Goal: Information Seeking & Learning: Learn about a topic

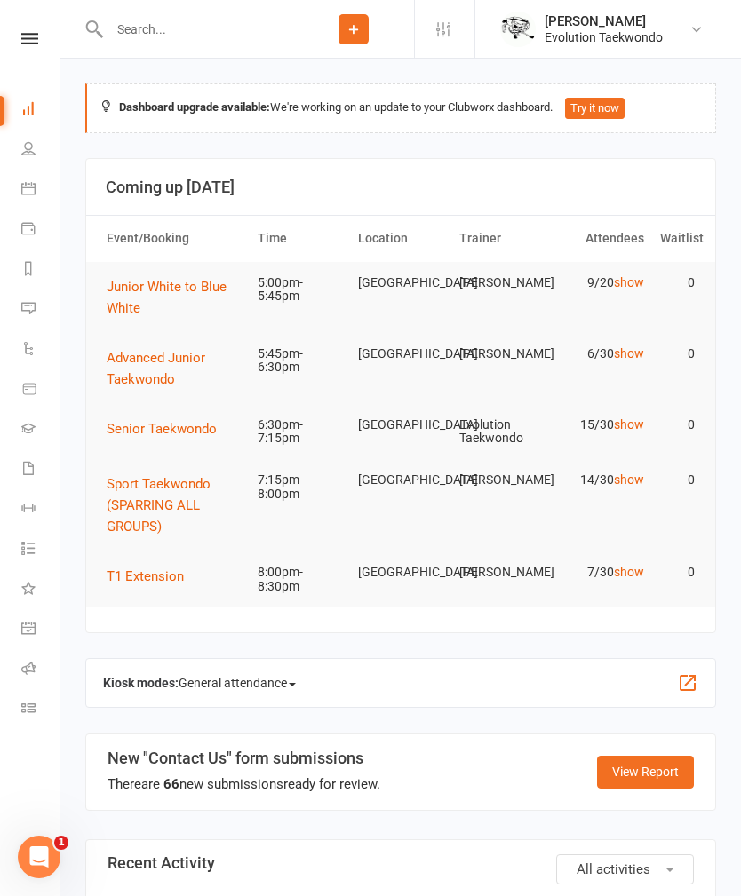
click at [174, 281] on span "Junior White to Blue White" at bounding box center [167, 297] width 120 height 37
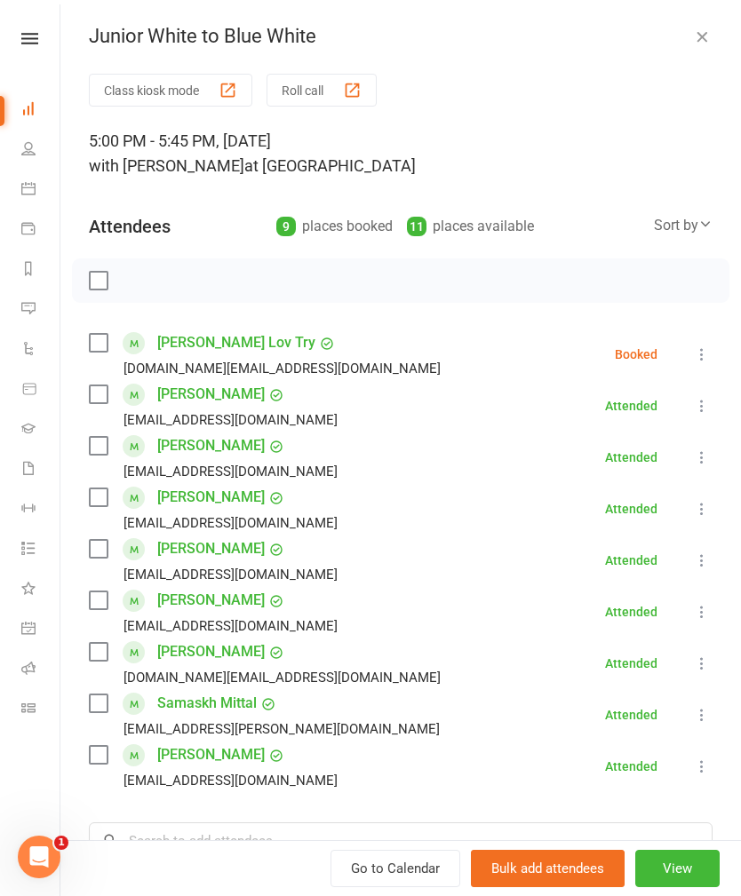
click at [702, 38] on icon "button" at bounding box center [702, 37] width 18 height 18
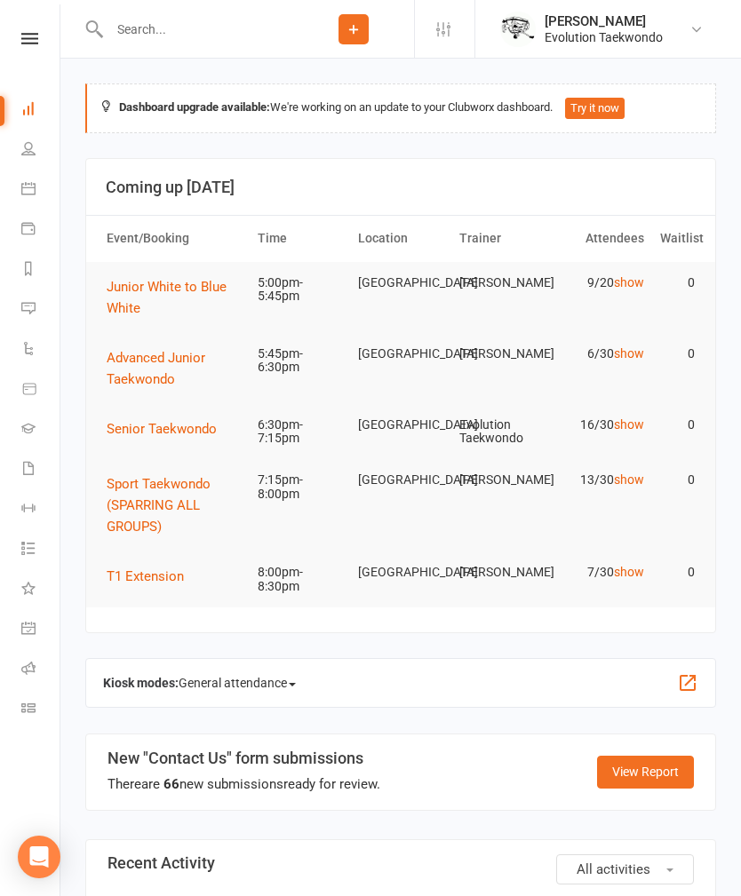
click at [199, 463] on td "Sport Taekwondo (SPARRING ALL GROUPS)" at bounding box center [174, 505] width 151 height 92
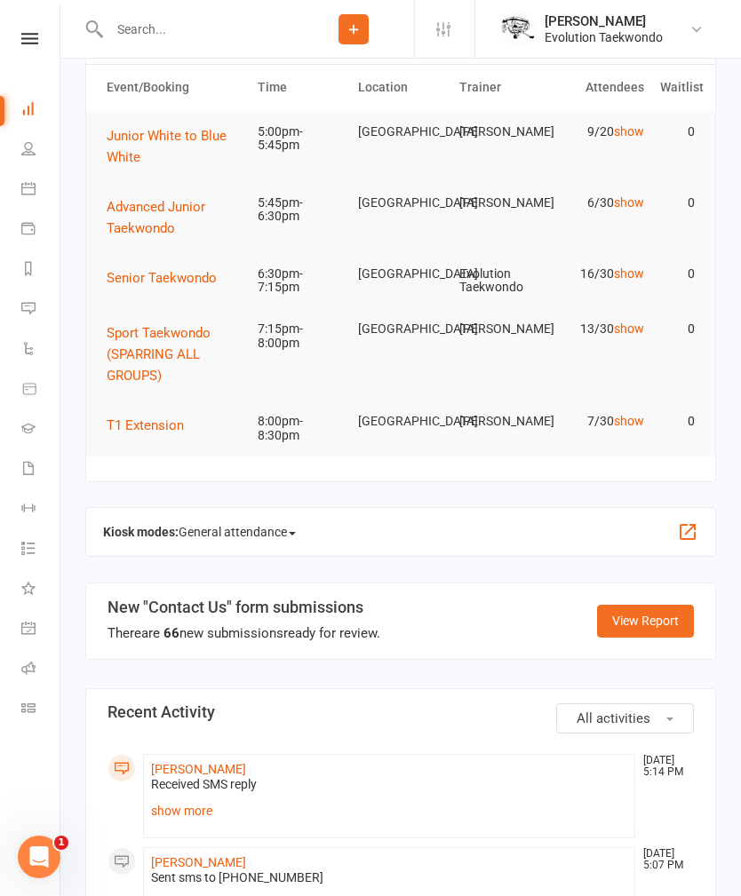
click at [199, 807] on link "show more" at bounding box center [389, 810] width 476 height 25
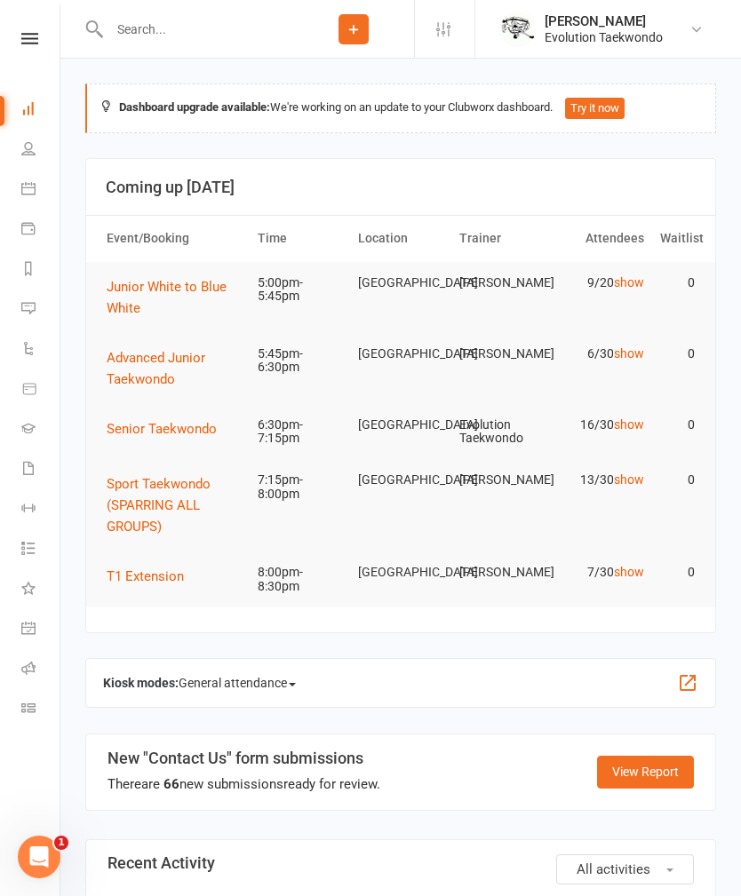
click at [123, 425] on span "Senior Taekwondo" at bounding box center [162, 429] width 110 height 16
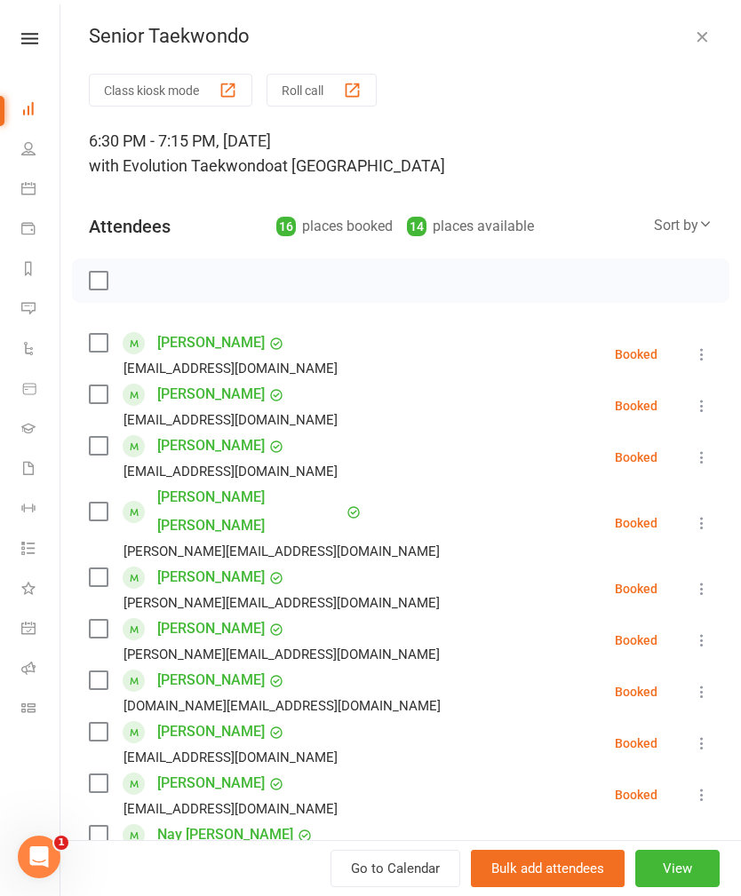
click at [702, 228] on icon at bounding box center [705, 224] width 14 height 14
click at [710, 44] on icon "button" at bounding box center [702, 37] width 18 height 18
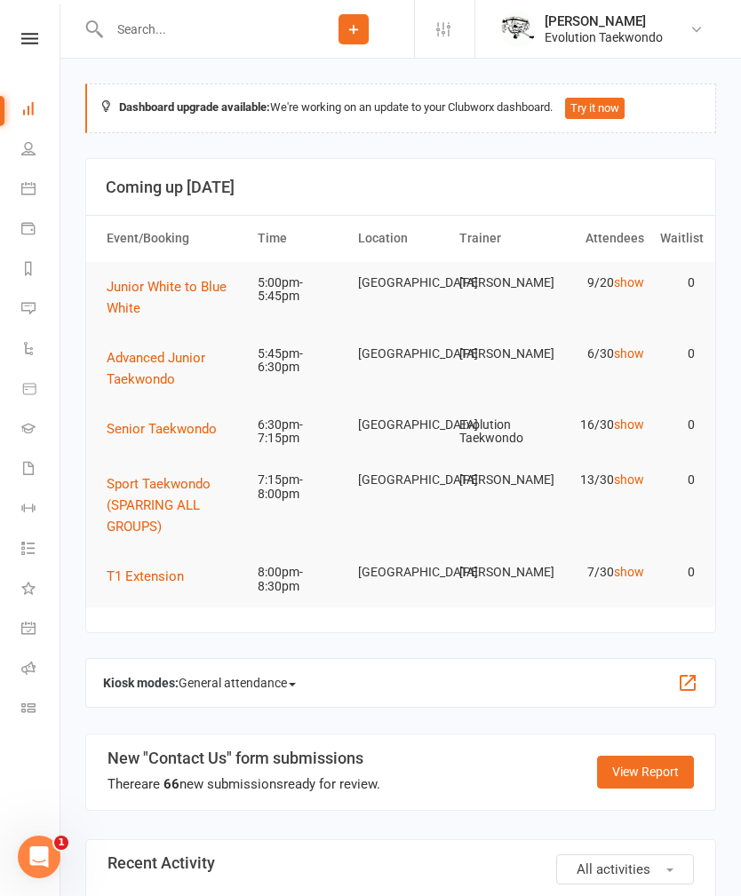
click at [183, 363] on span "Advanced Junior Taekwondo" at bounding box center [156, 368] width 99 height 37
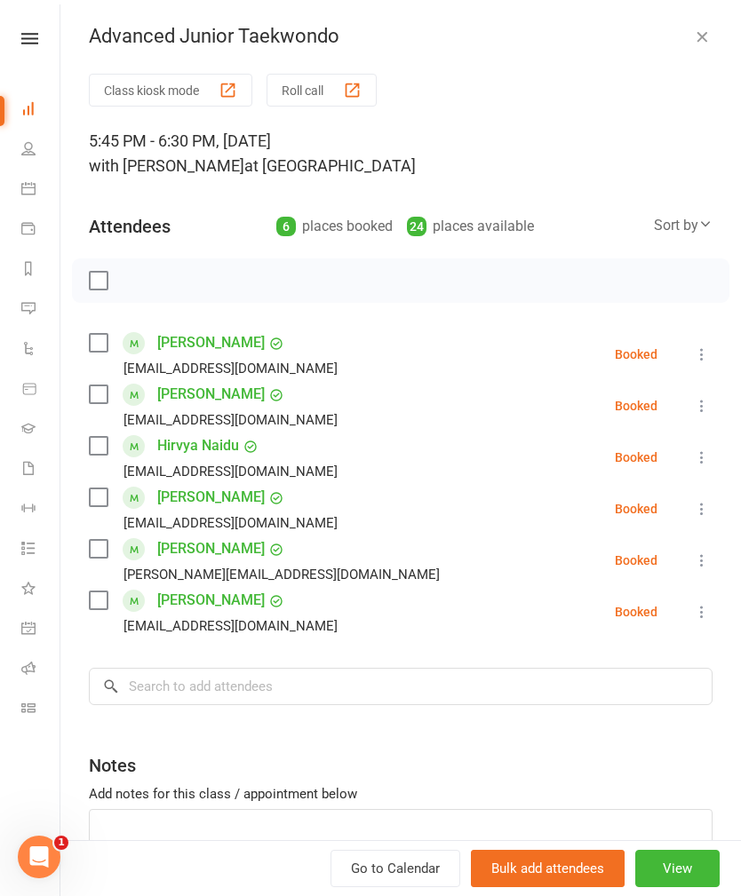
click at [707, 45] on button "button" at bounding box center [701, 36] width 21 height 21
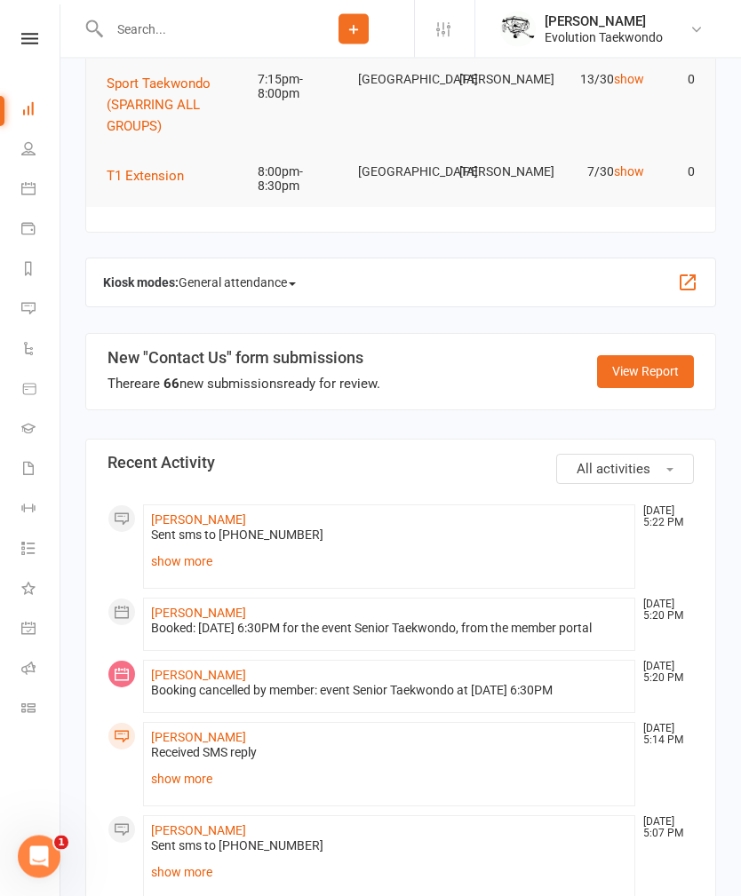
scroll to position [401, 0]
click at [194, 563] on link "show more" at bounding box center [389, 561] width 476 height 25
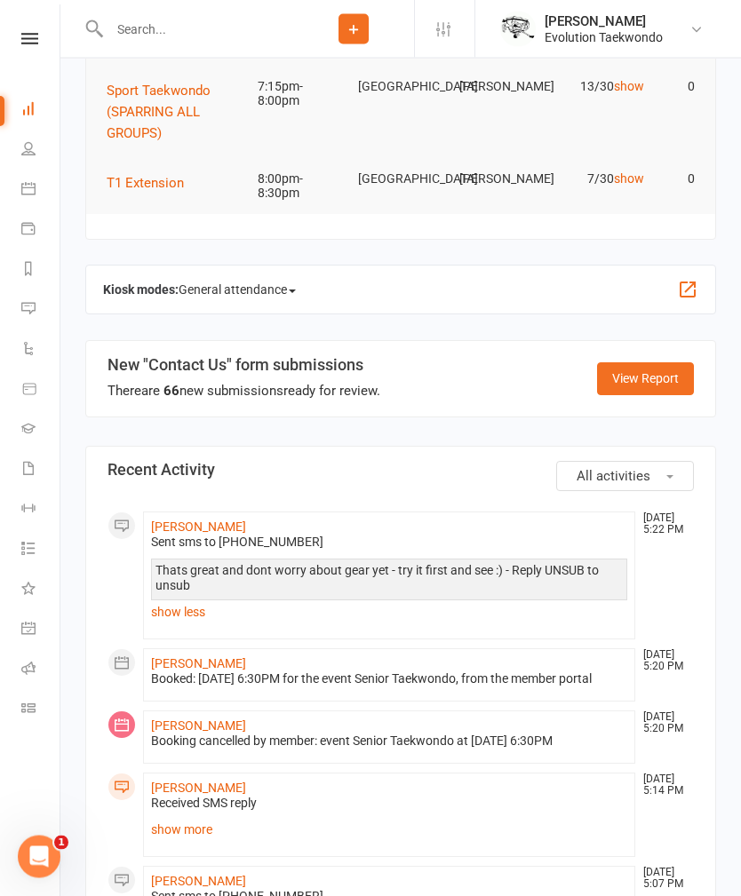
click at [197, 607] on link "show less" at bounding box center [389, 612] width 476 height 25
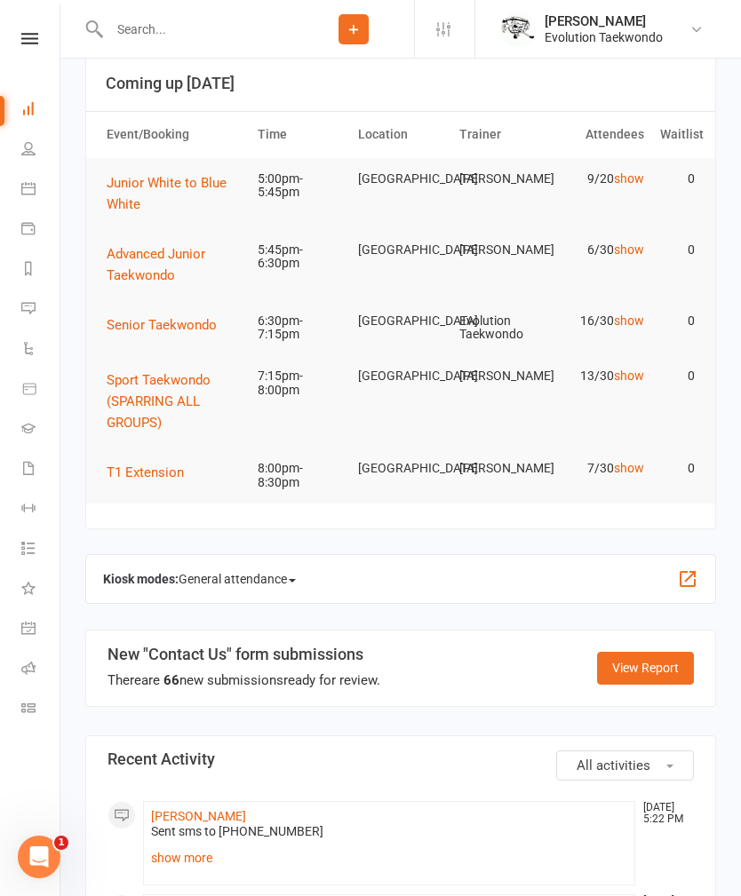
scroll to position [0, 0]
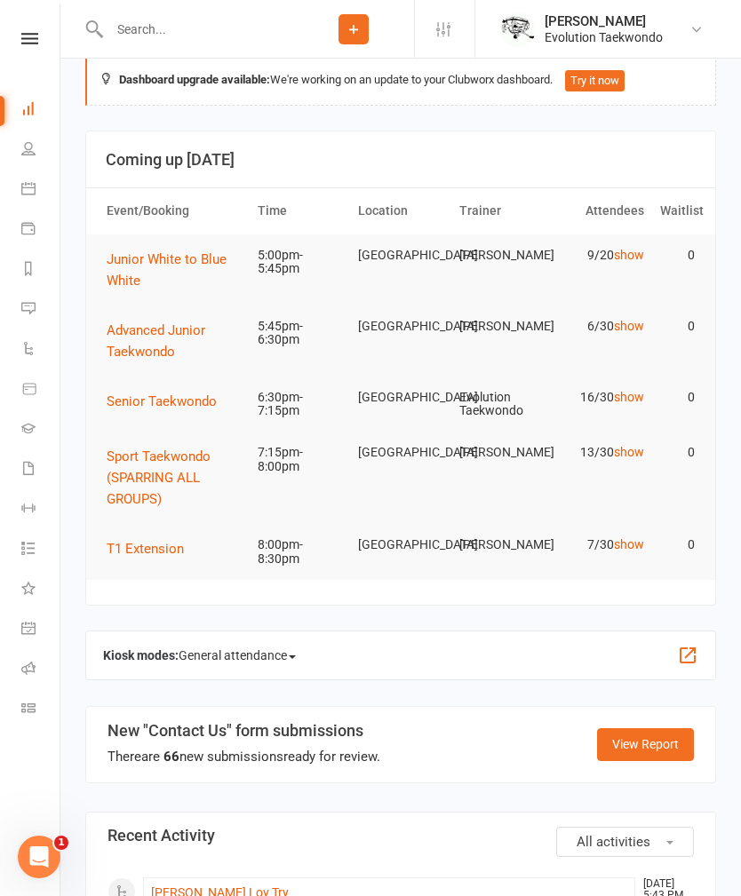
click at [155, 335] on span "Advanced Junior Taekwondo" at bounding box center [156, 340] width 99 height 37
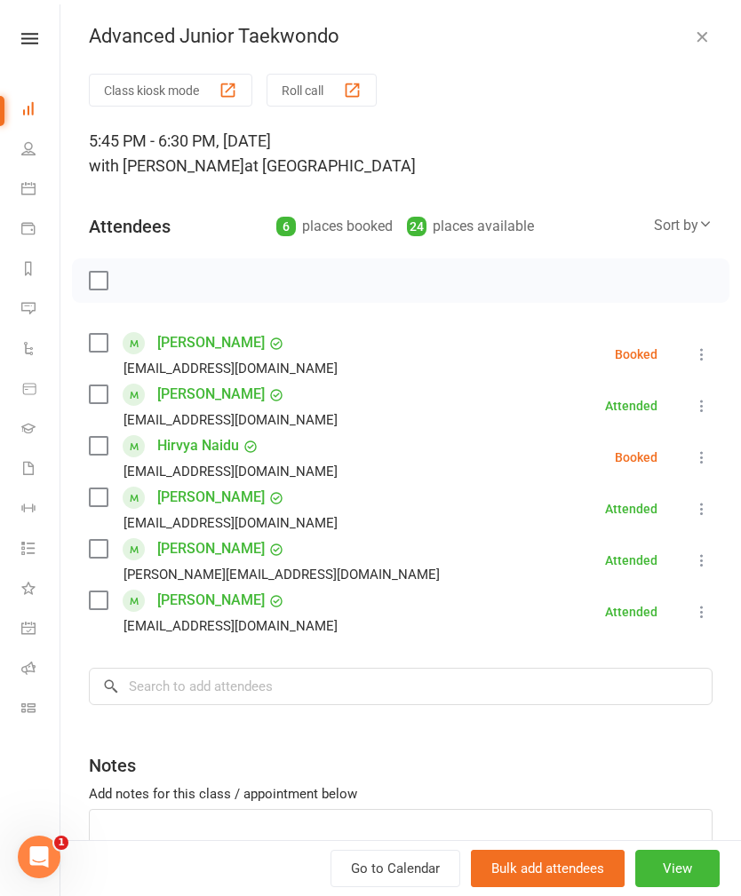
click at [707, 31] on icon "button" at bounding box center [702, 37] width 18 height 18
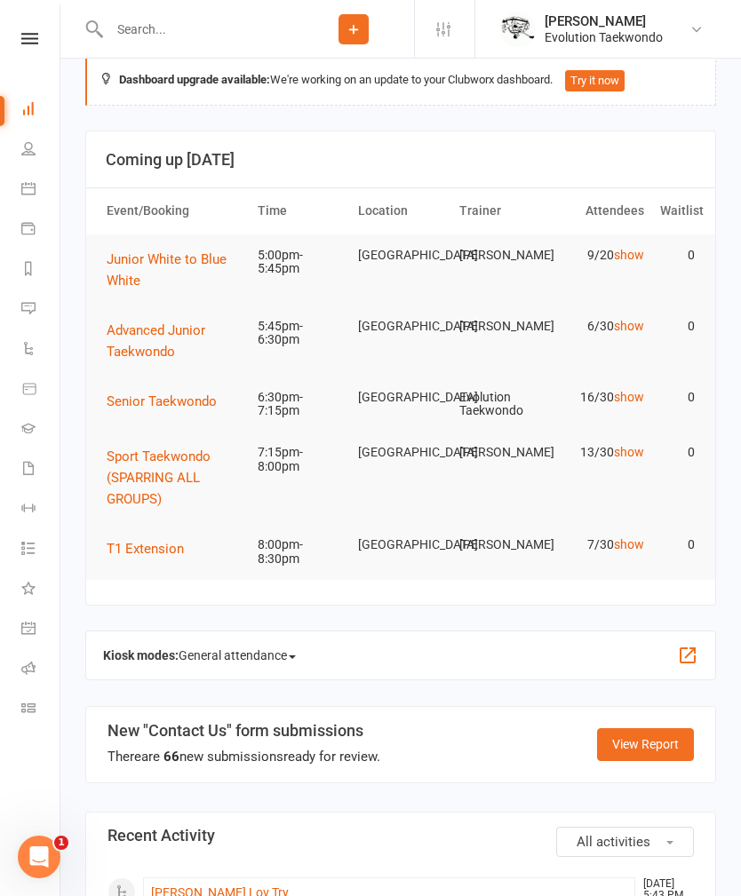
click at [169, 341] on button "Advanced Junior Taekwondo" at bounding box center [174, 341] width 135 height 43
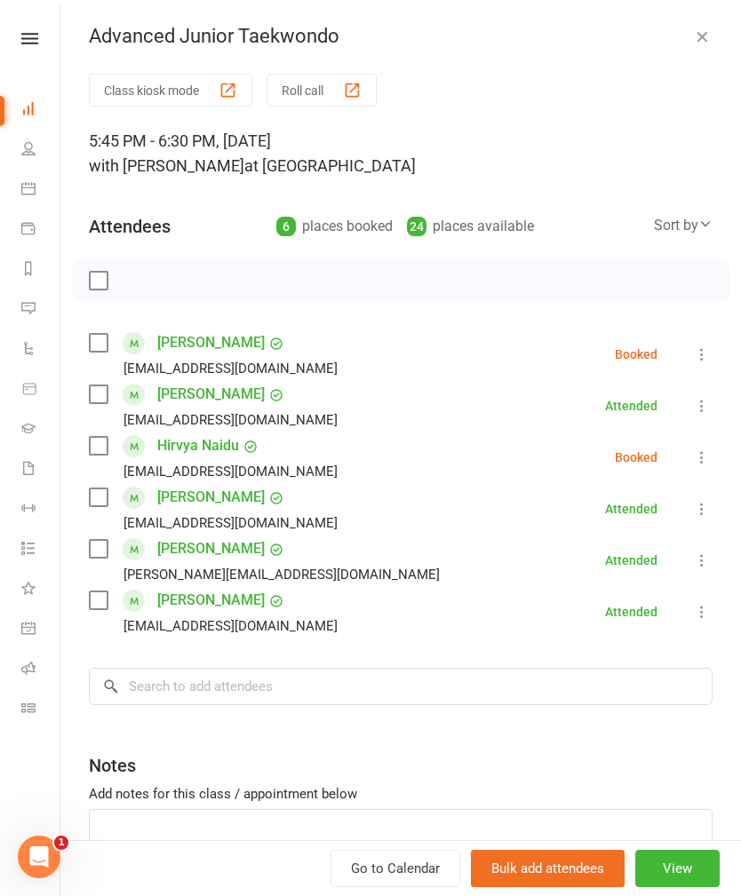
click at [692, 35] on button "button" at bounding box center [701, 36] width 21 height 21
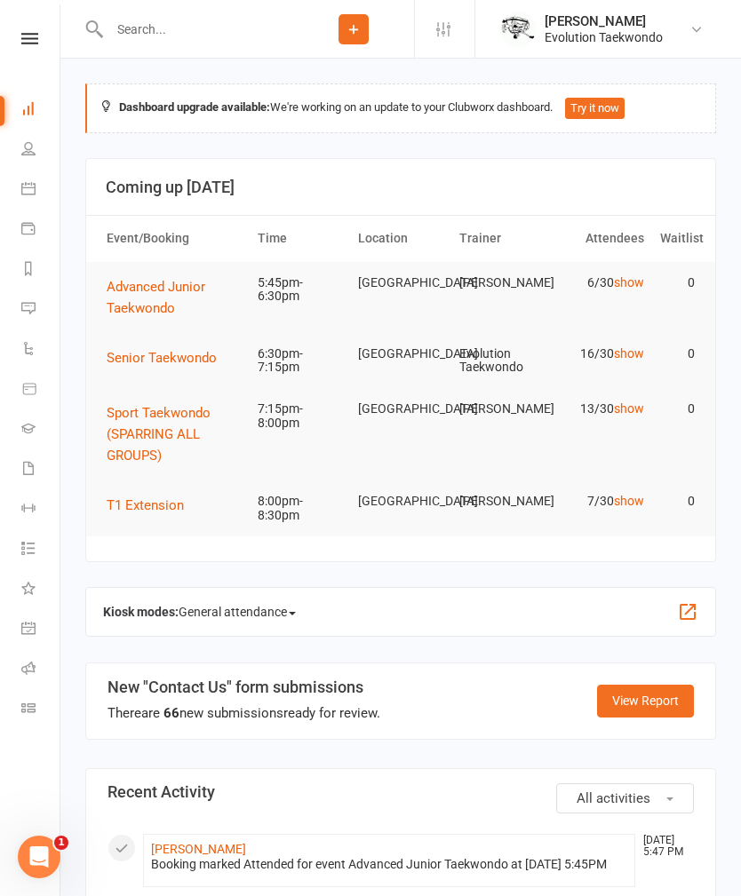
click at [152, 313] on span "Advanced Junior Taekwondo" at bounding box center [156, 297] width 99 height 37
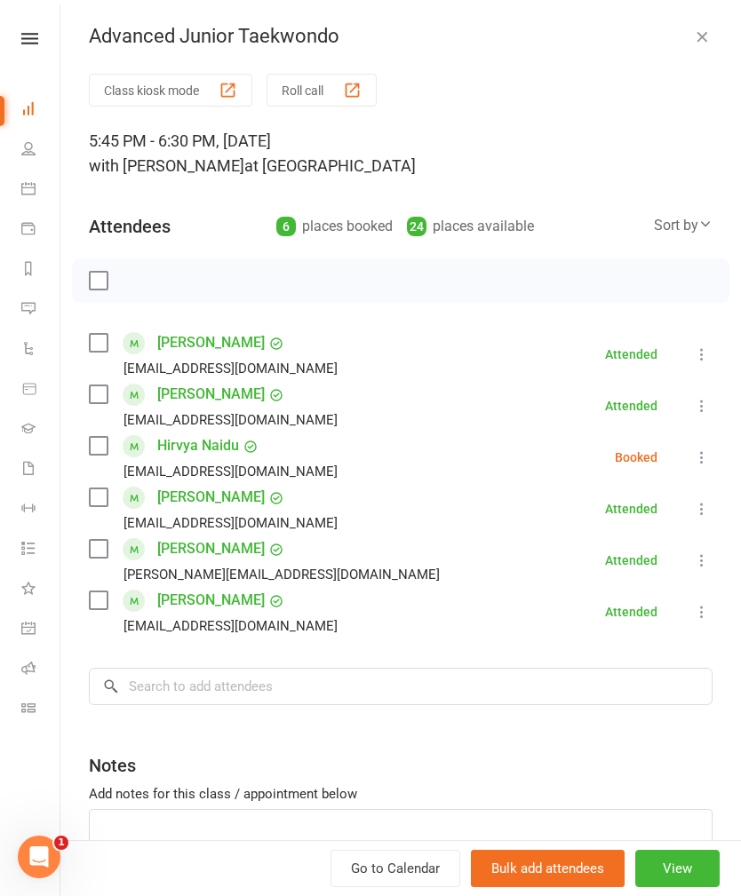
click at [695, 34] on icon "button" at bounding box center [702, 37] width 18 height 18
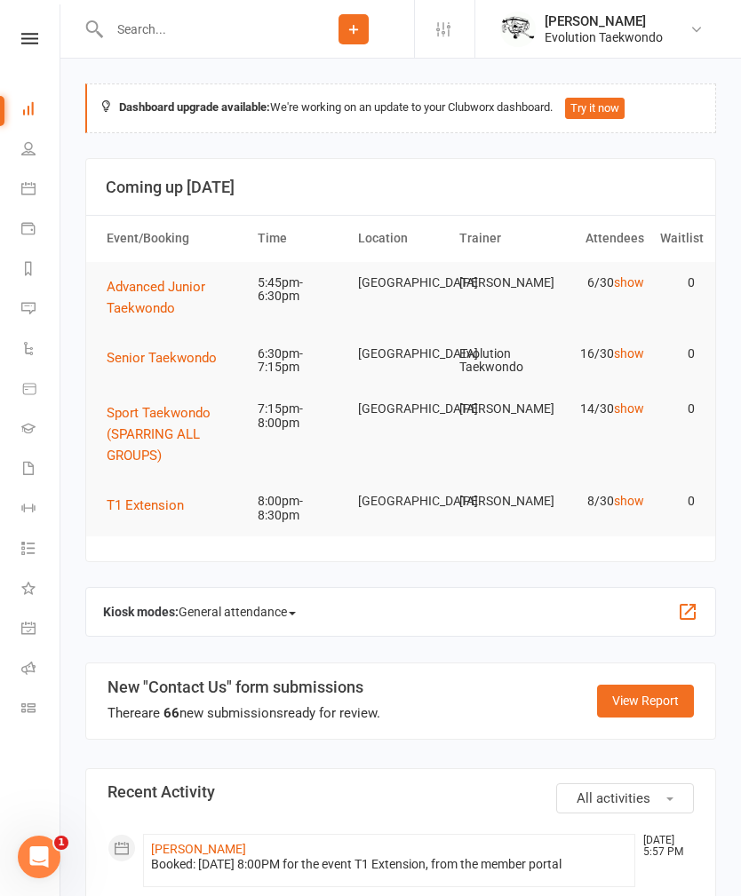
click at [155, 424] on button "Sport Taekwondo (SPARRING ALL GROUPS)" at bounding box center [174, 434] width 135 height 64
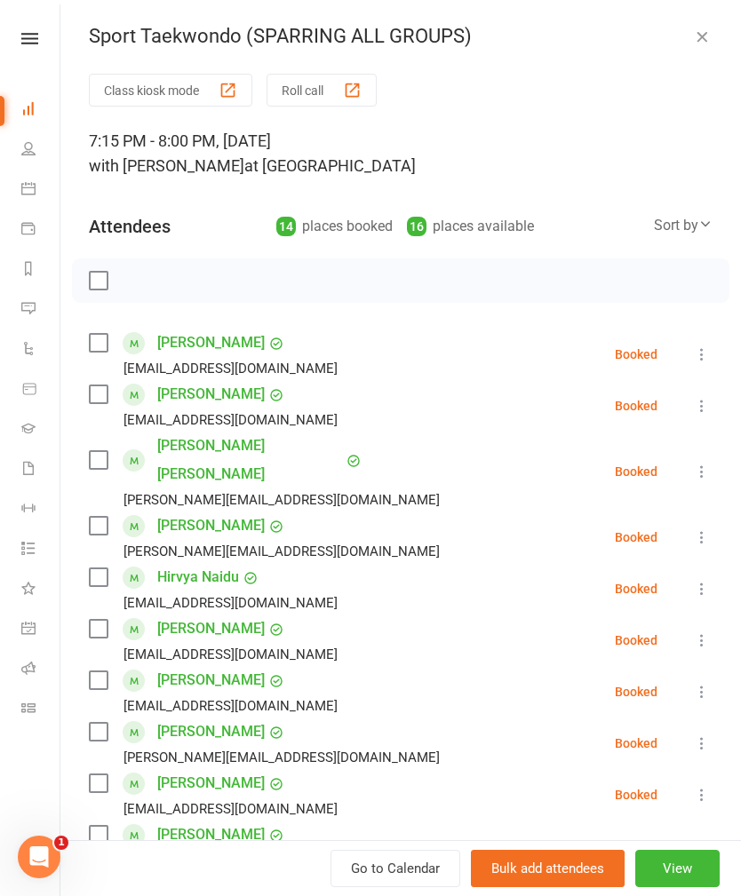
click at [707, 31] on icon "button" at bounding box center [702, 37] width 18 height 18
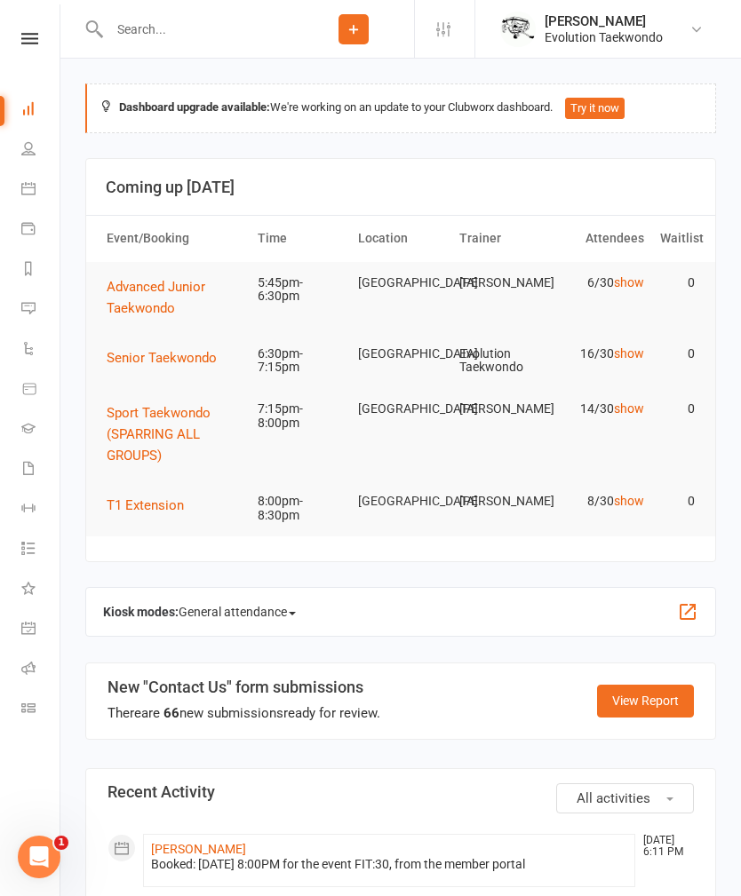
click at [636, 413] on link "show" at bounding box center [629, 408] width 30 height 14
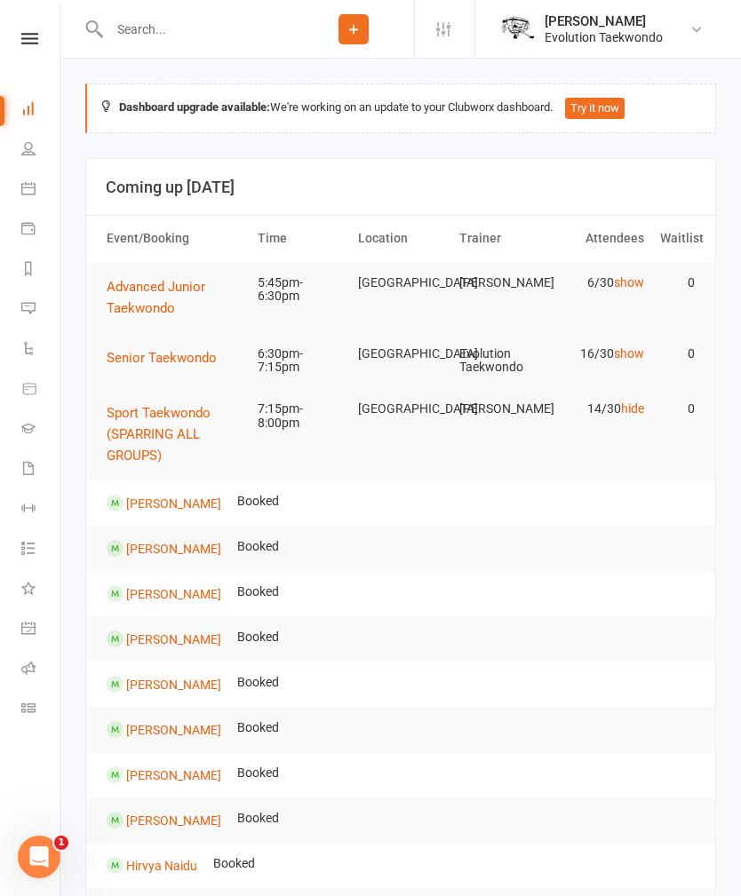
click at [639, 412] on link "hide" at bounding box center [632, 408] width 23 height 14
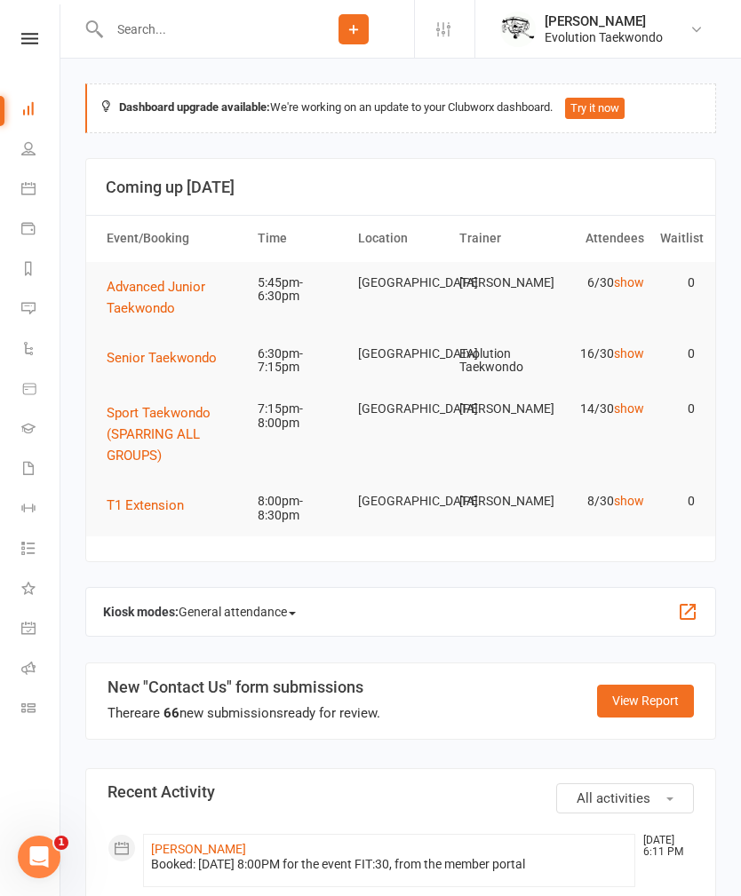
click at [639, 353] on link "show" at bounding box center [629, 353] width 30 height 14
click at [183, 366] on button "Senior Taekwondo" at bounding box center [168, 357] width 123 height 21
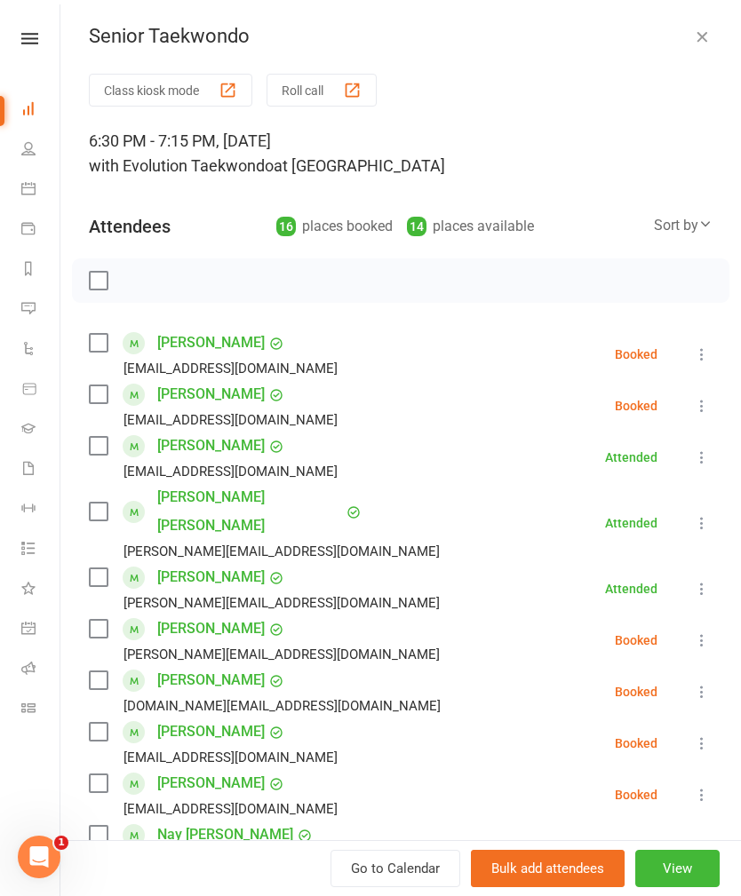
click at [694, 33] on icon "button" at bounding box center [702, 37] width 18 height 18
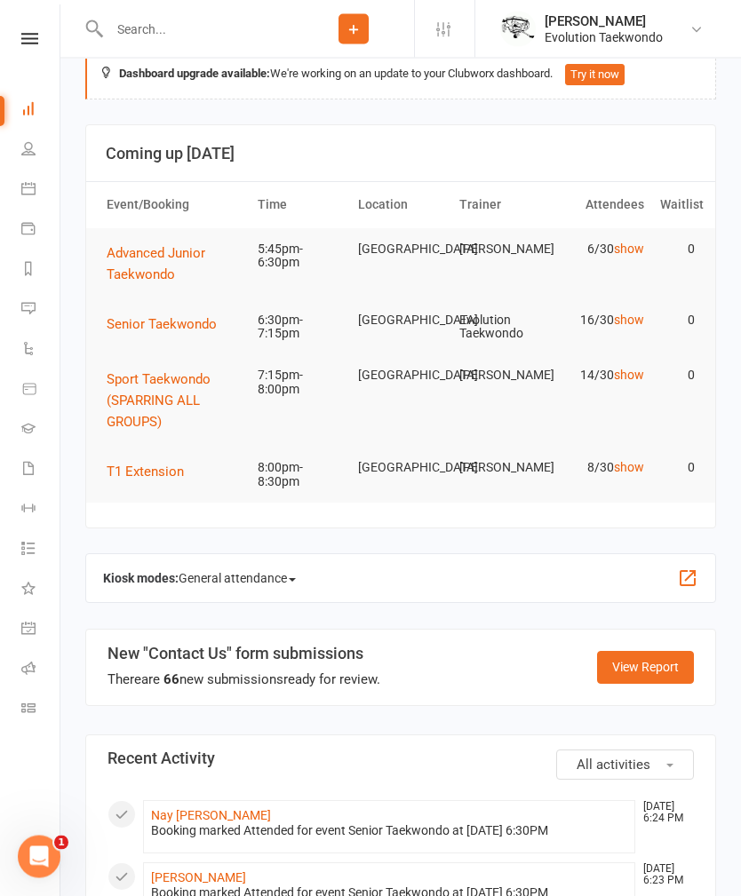
click at [171, 390] on button "Sport Taekwondo (SPARRING ALL GROUPS)" at bounding box center [174, 401] width 135 height 64
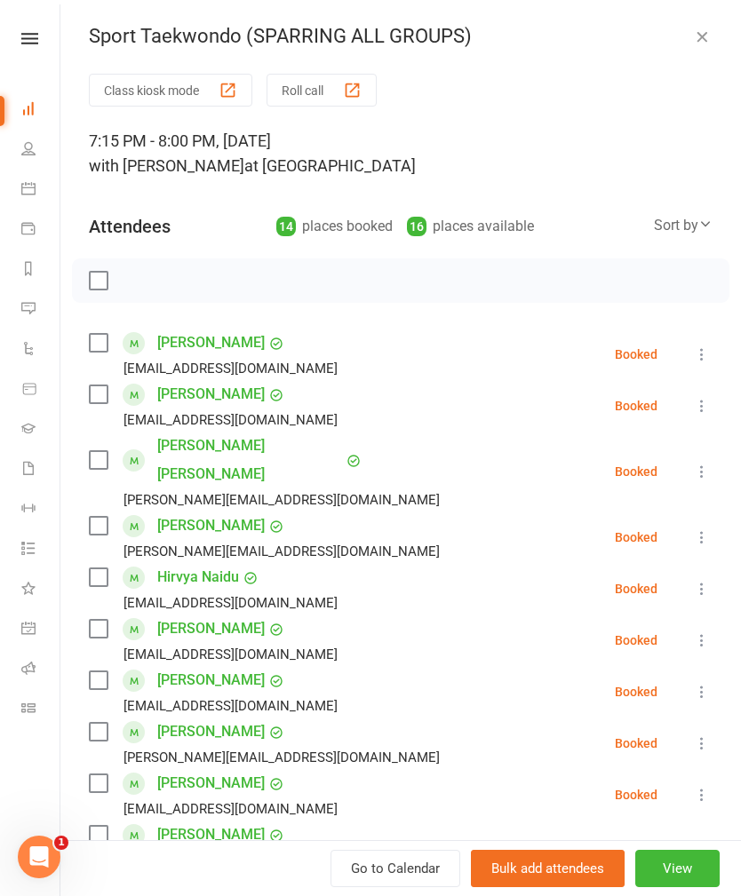
click at [710, 35] on icon "button" at bounding box center [702, 37] width 18 height 18
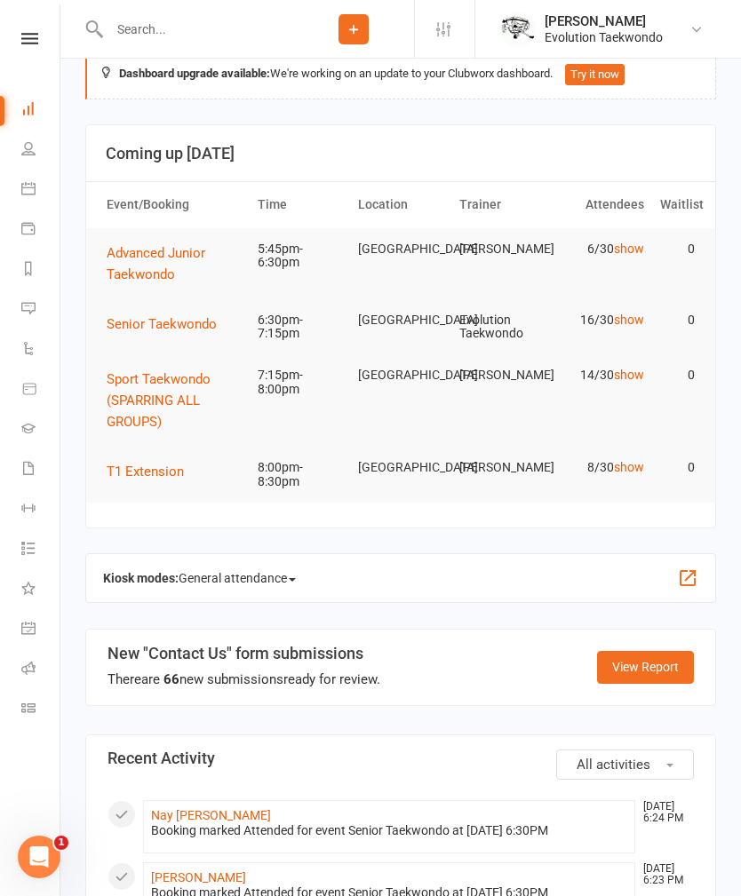
click at [186, 329] on span "Senior Taekwondo" at bounding box center [162, 324] width 110 height 16
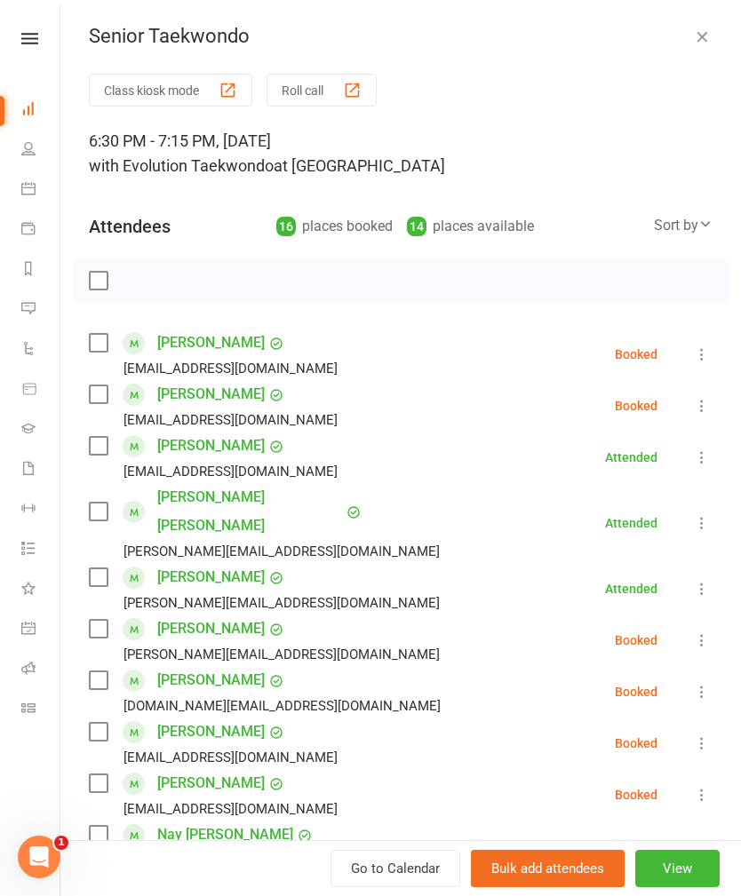
click at [710, 24] on div "Senior Taekwondo Class kiosk mode Roll call 6:30 PM - 7:15 PM, Tuesday, October…" at bounding box center [400, 448] width 680 height 896
click at [699, 19] on div "Senior Taekwondo Class kiosk mode Roll call 6:30 PM - 7:15 PM, Tuesday, October…" at bounding box center [400, 448] width 680 height 896
click at [692, 43] on button "button" at bounding box center [701, 36] width 21 height 21
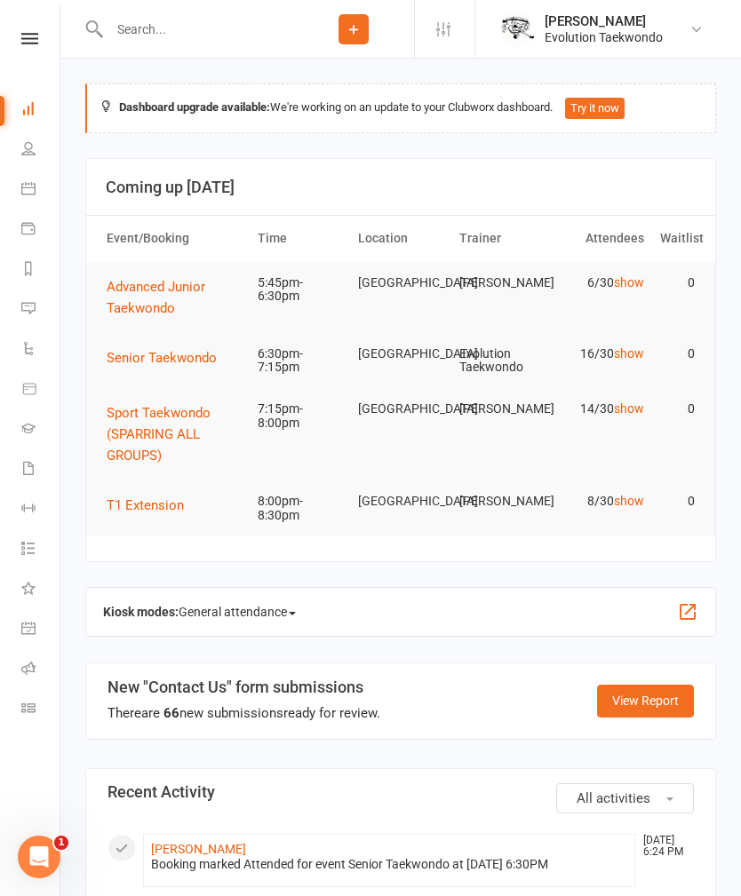
click at [199, 352] on span "Senior Taekwondo" at bounding box center [162, 358] width 110 height 16
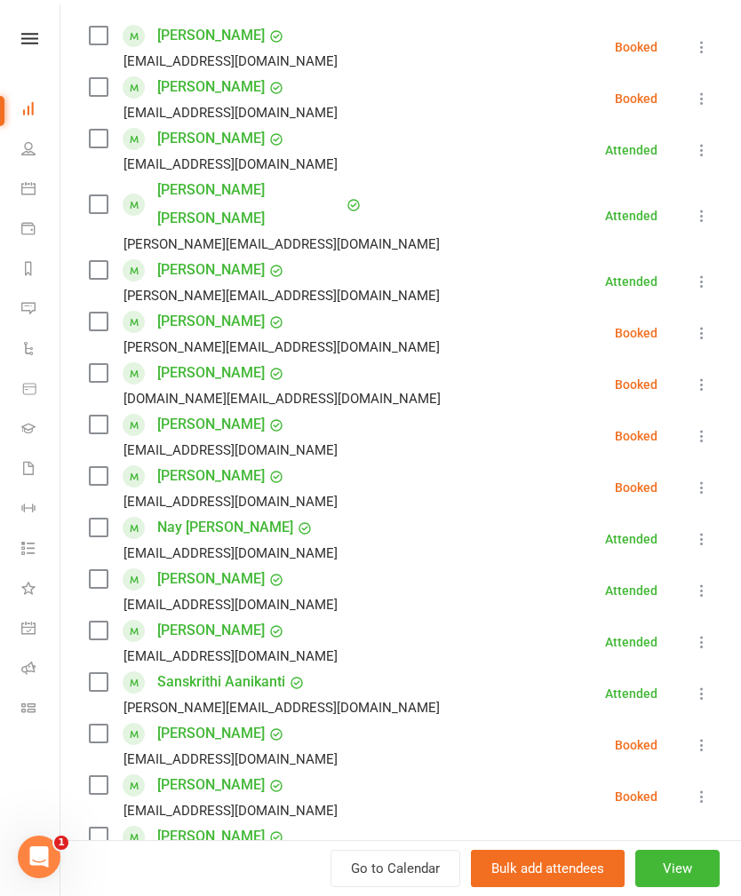
scroll to position [309, 0]
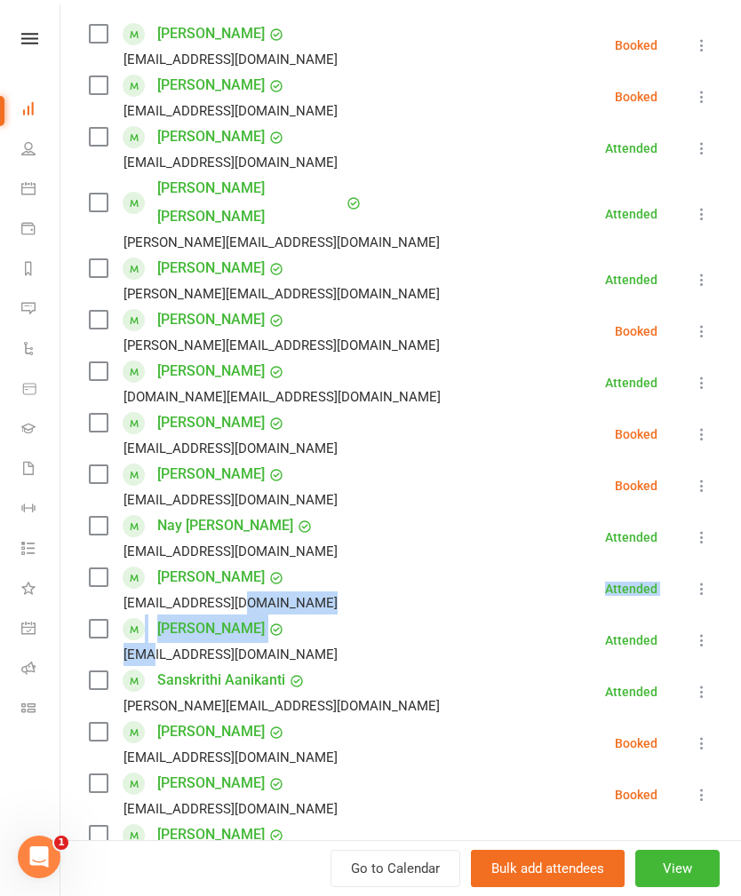
click at [452, 718] on li "Serah Shaibu anjushaibu@gmail.com Booked More info Remove Check in Mark absent …" at bounding box center [400, 744] width 623 height 52
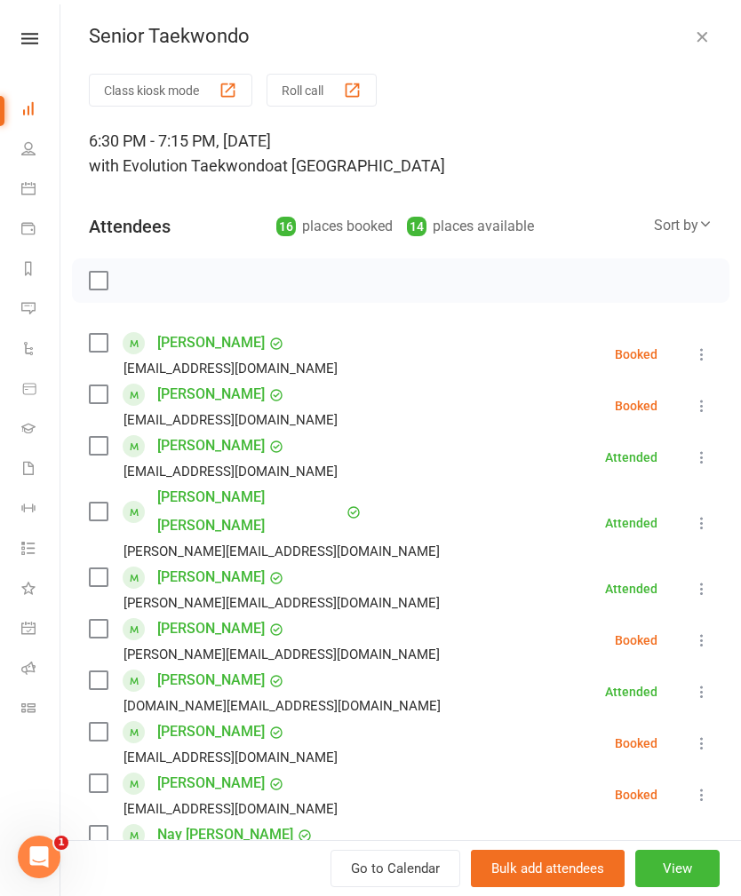
scroll to position [0, 0]
click at [706, 33] on icon "button" at bounding box center [702, 37] width 18 height 18
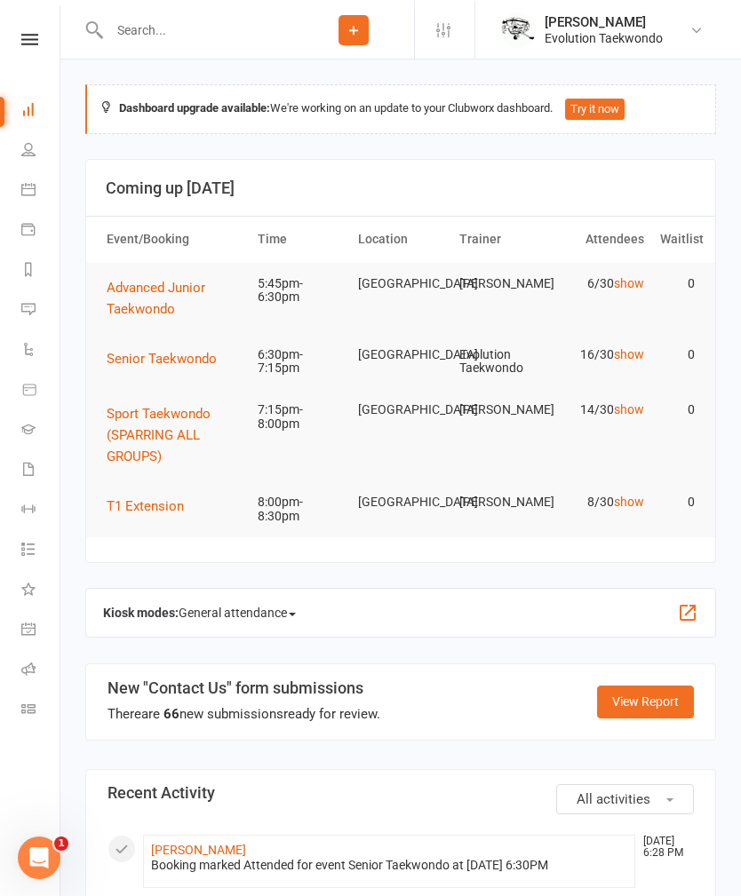
click at [178, 417] on span "Sport Taekwondo (SPARRING ALL GROUPS)" at bounding box center [159, 434] width 104 height 59
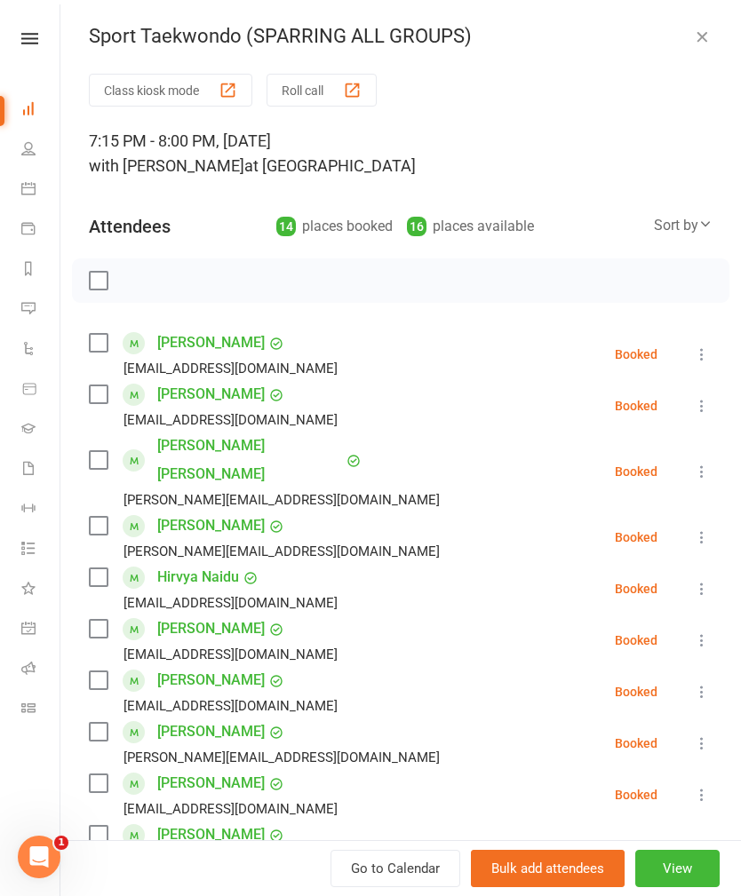
click at [707, 39] on icon "button" at bounding box center [702, 37] width 18 height 18
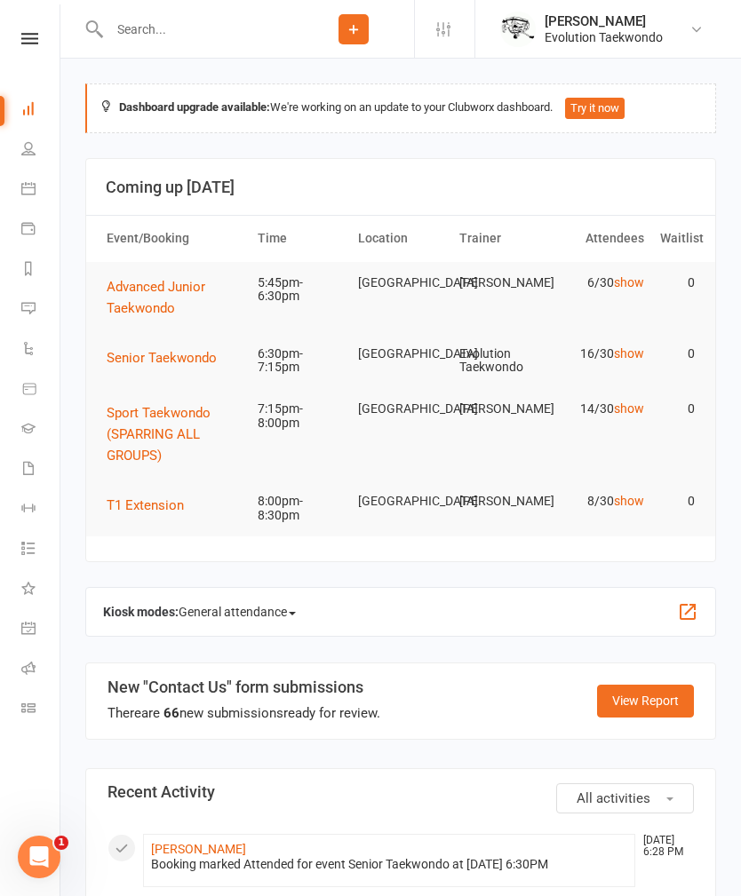
click at [176, 353] on span "Senior Taekwondo" at bounding box center [162, 358] width 110 height 16
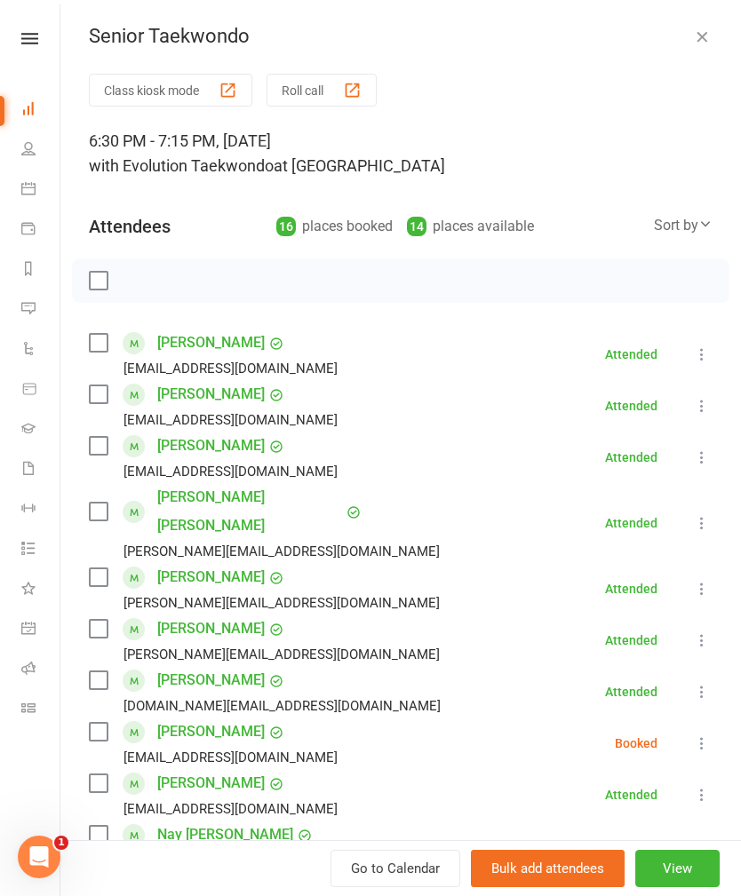
click at [696, 28] on icon "button" at bounding box center [702, 37] width 18 height 18
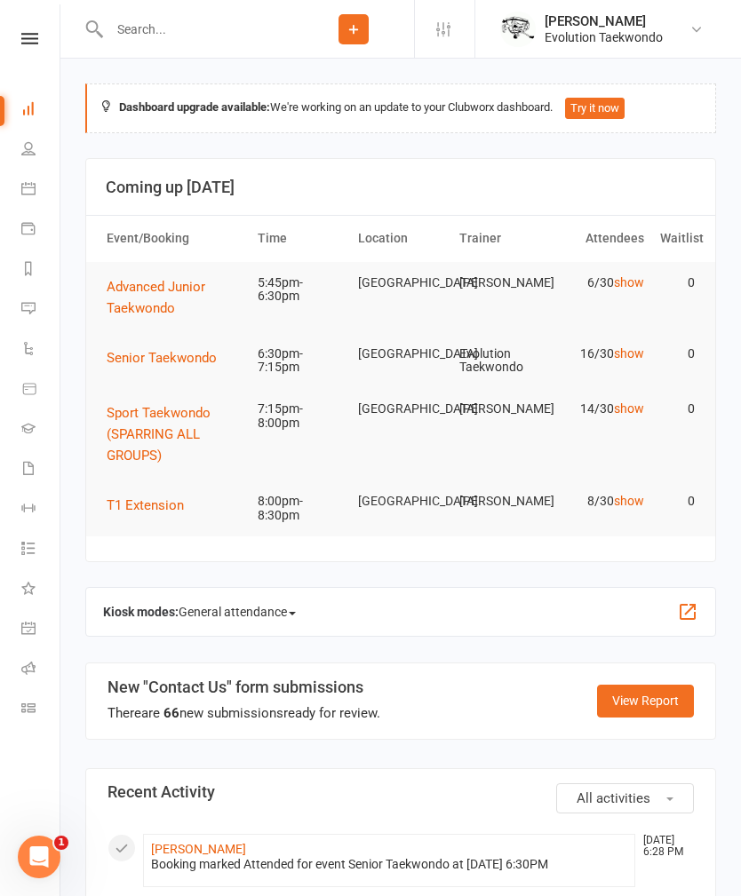
click at [160, 365] on button "Senior Taekwondo" at bounding box center [168, 357] width 123 height 21
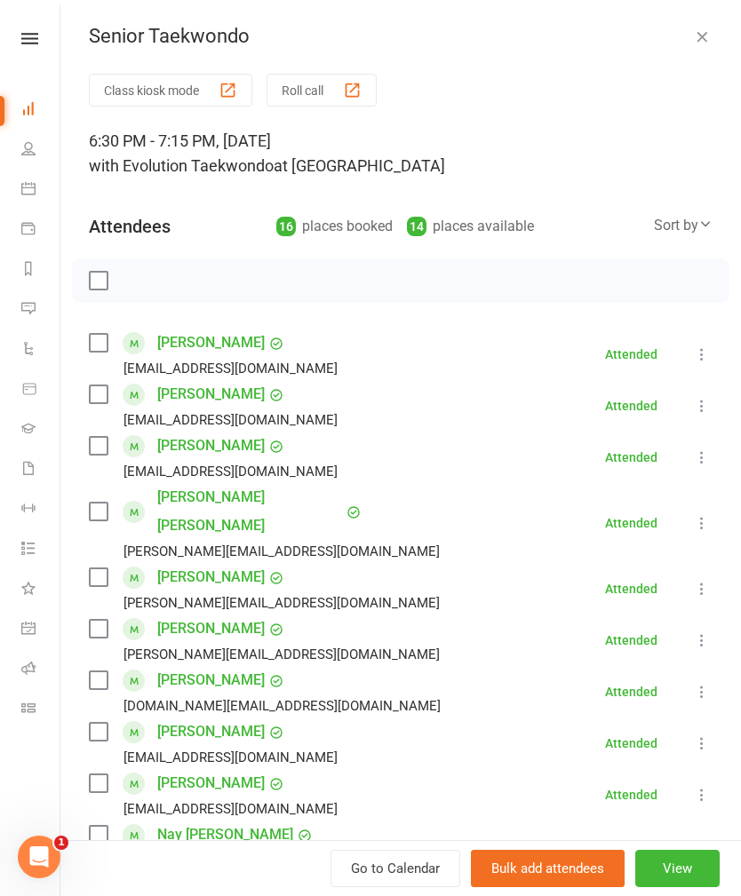
click at [708, 36] on icon "button" at bounding box center [702, 37] width 18 height 18
